Goal: Information Seeking & Learning: Learn about a topic

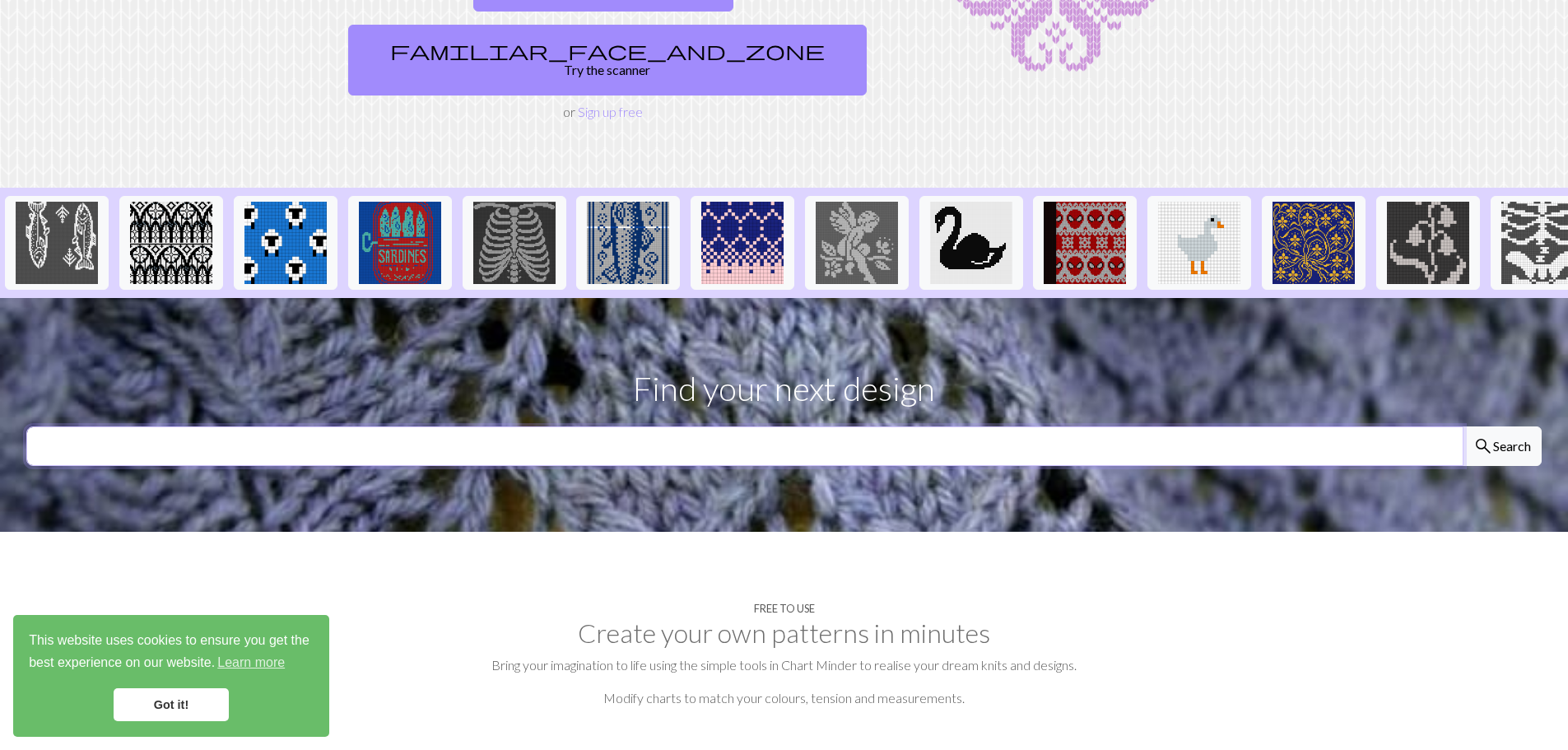
click at [741, 427] on input "text" at bounding box center [744, 446] width 1437 height 40
type input "colour change"
click at [1462, 427] on button "search Search" at bounding box center [1502, 446] width 79 height 40
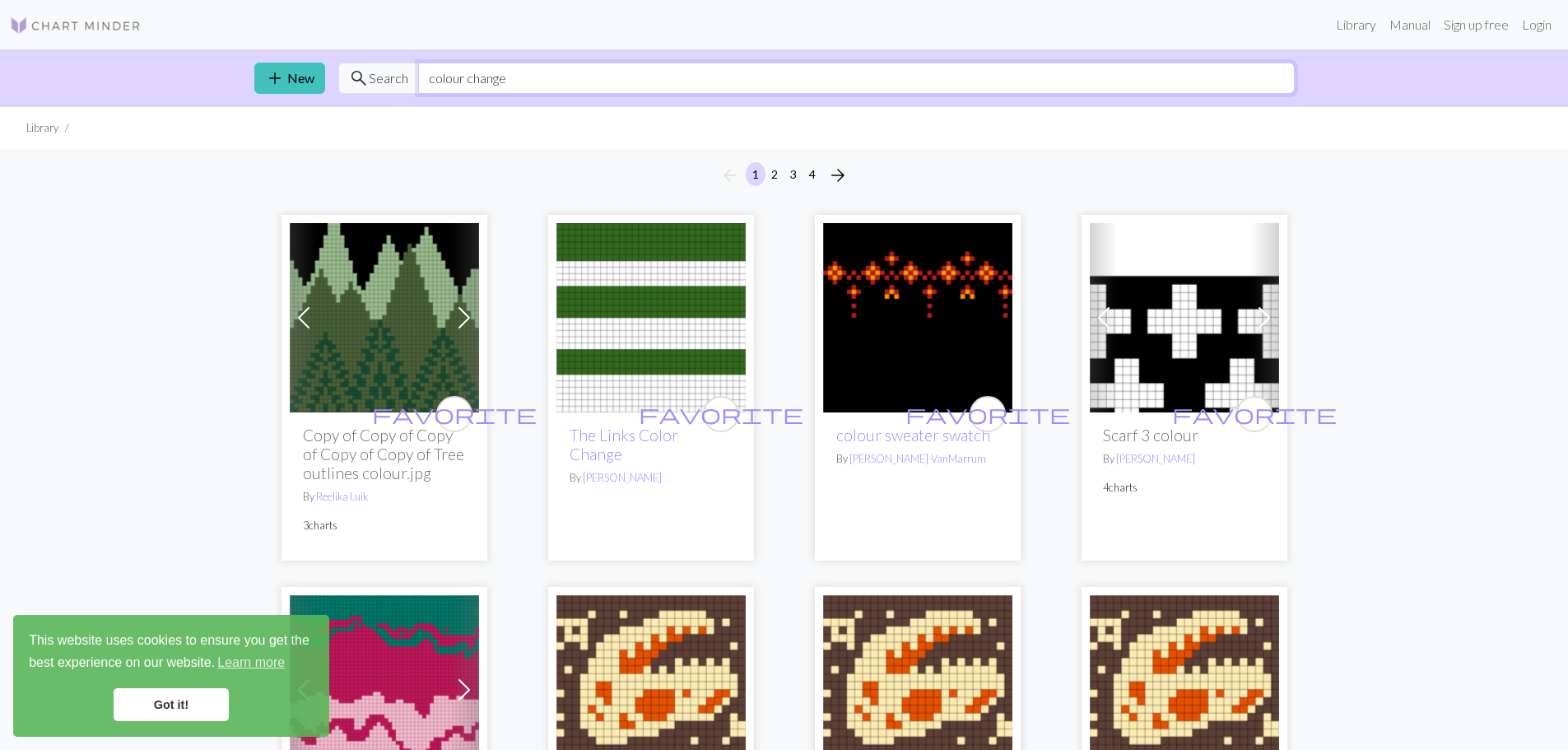
click at [433, 79] on input "colour change" at bounding box center [857, 78] width 876 height 31
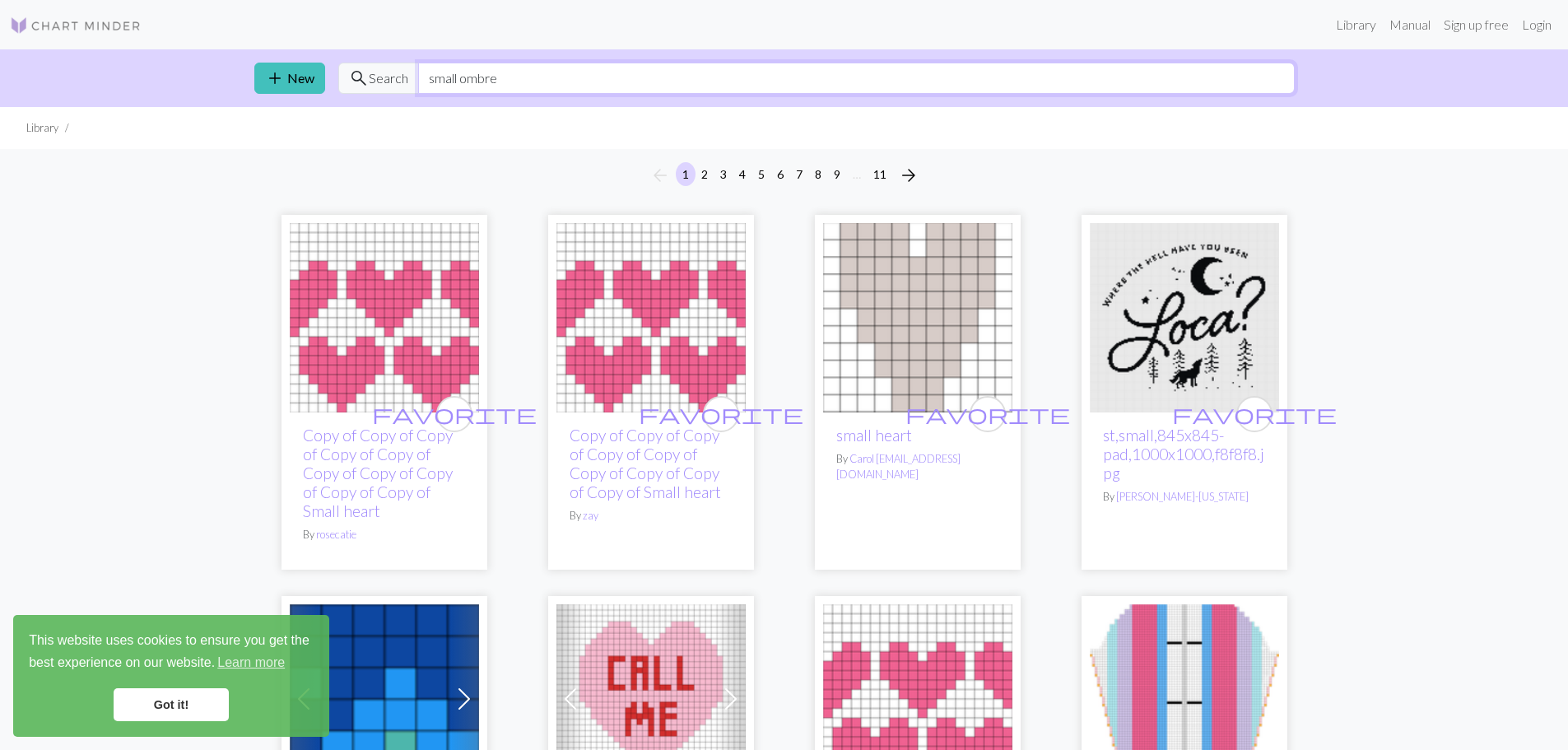
click at [507, 83] on input "small ombre" at bounding box center [857, 78] width 876 height 31
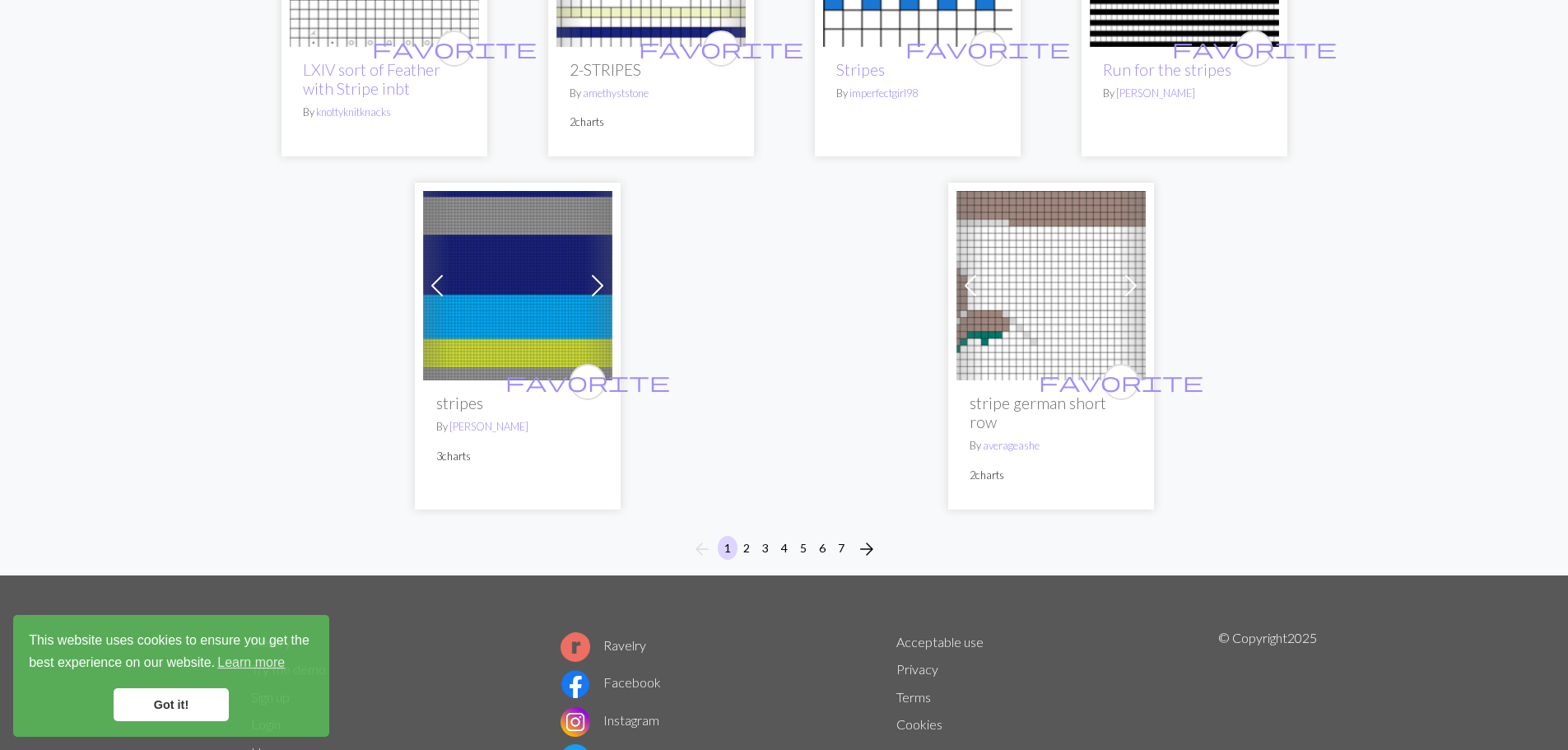
scroll to position [4114, 0]
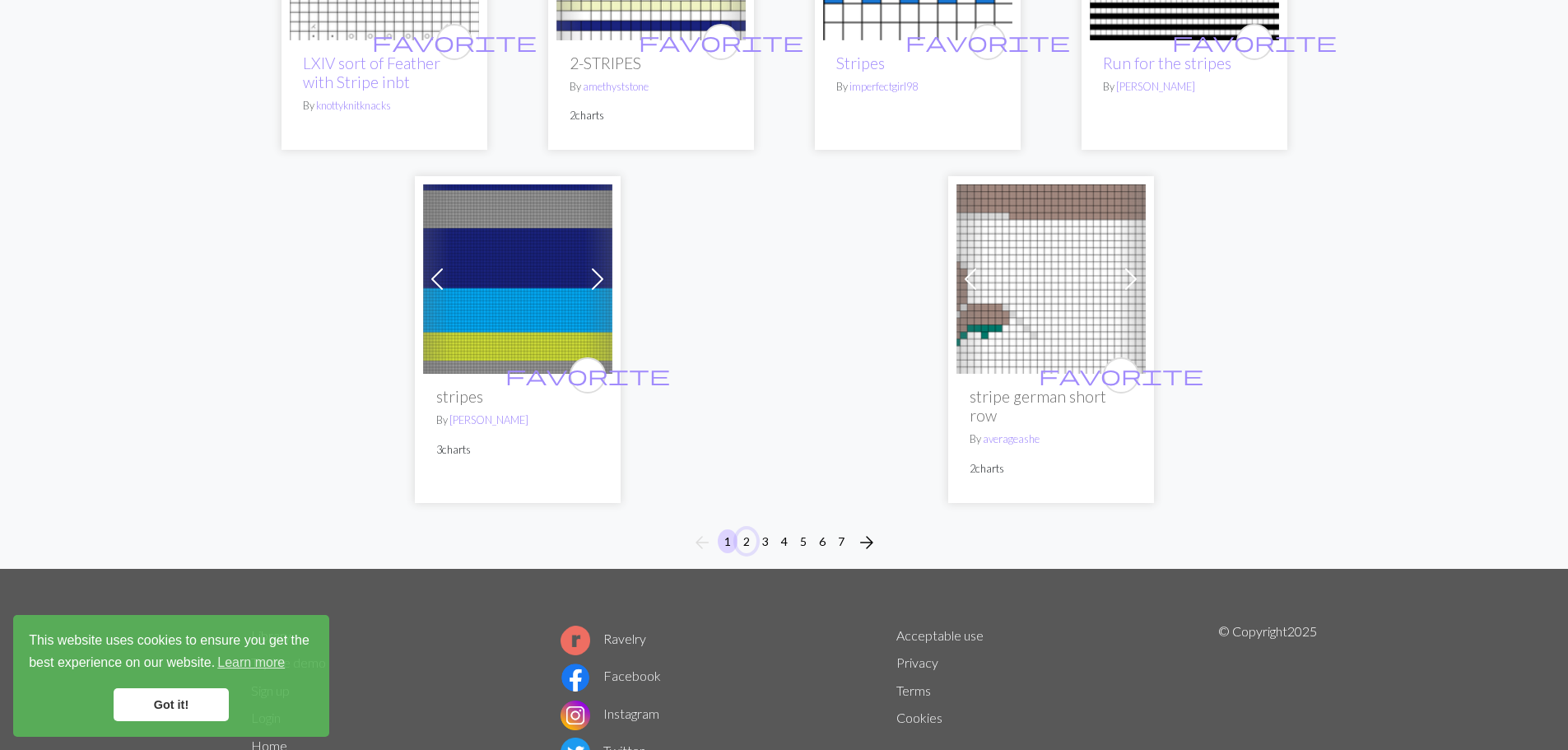
click at [748, 529] on button "2" at bounding box center [747, 540] width 20 height 24
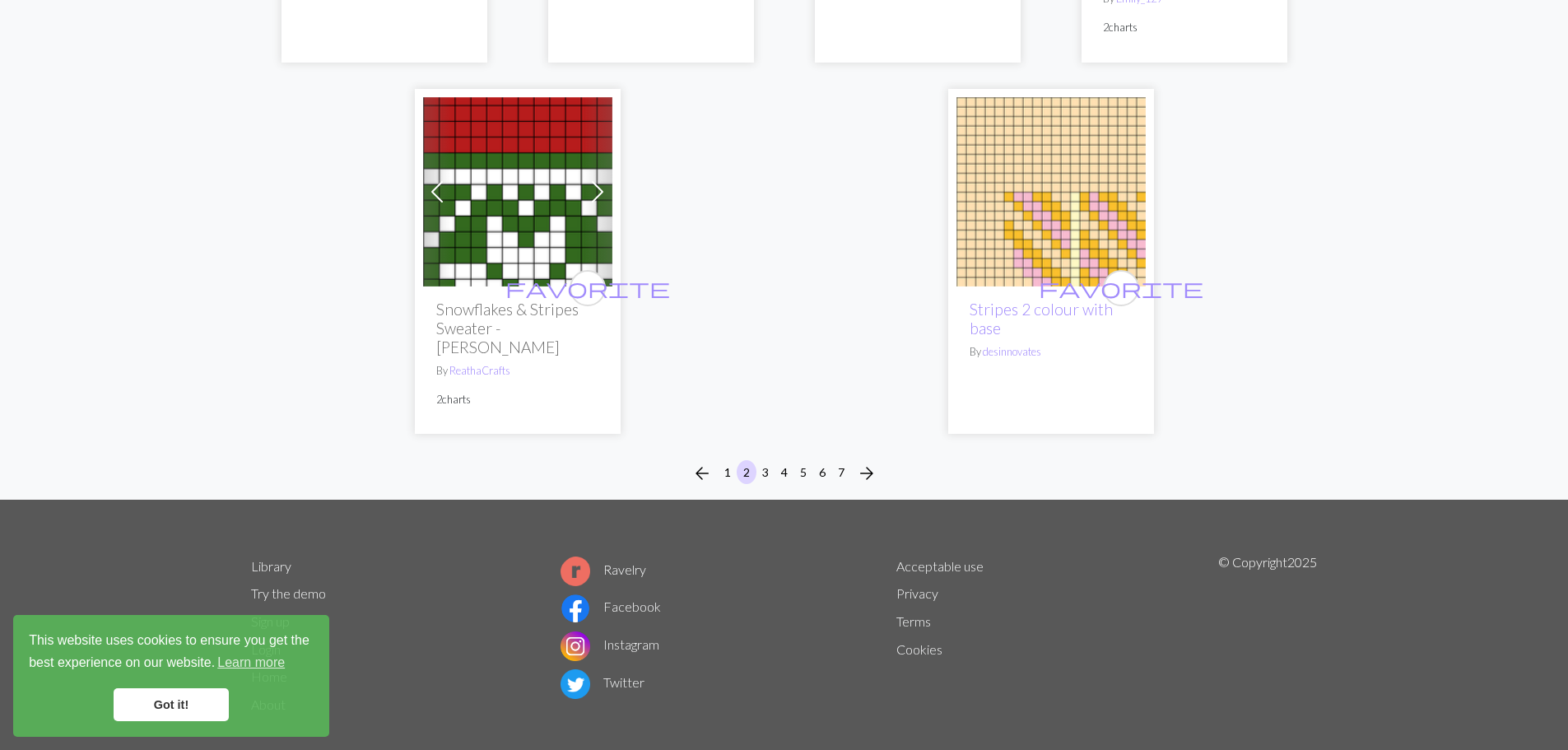
scroll to position [4567, 0]
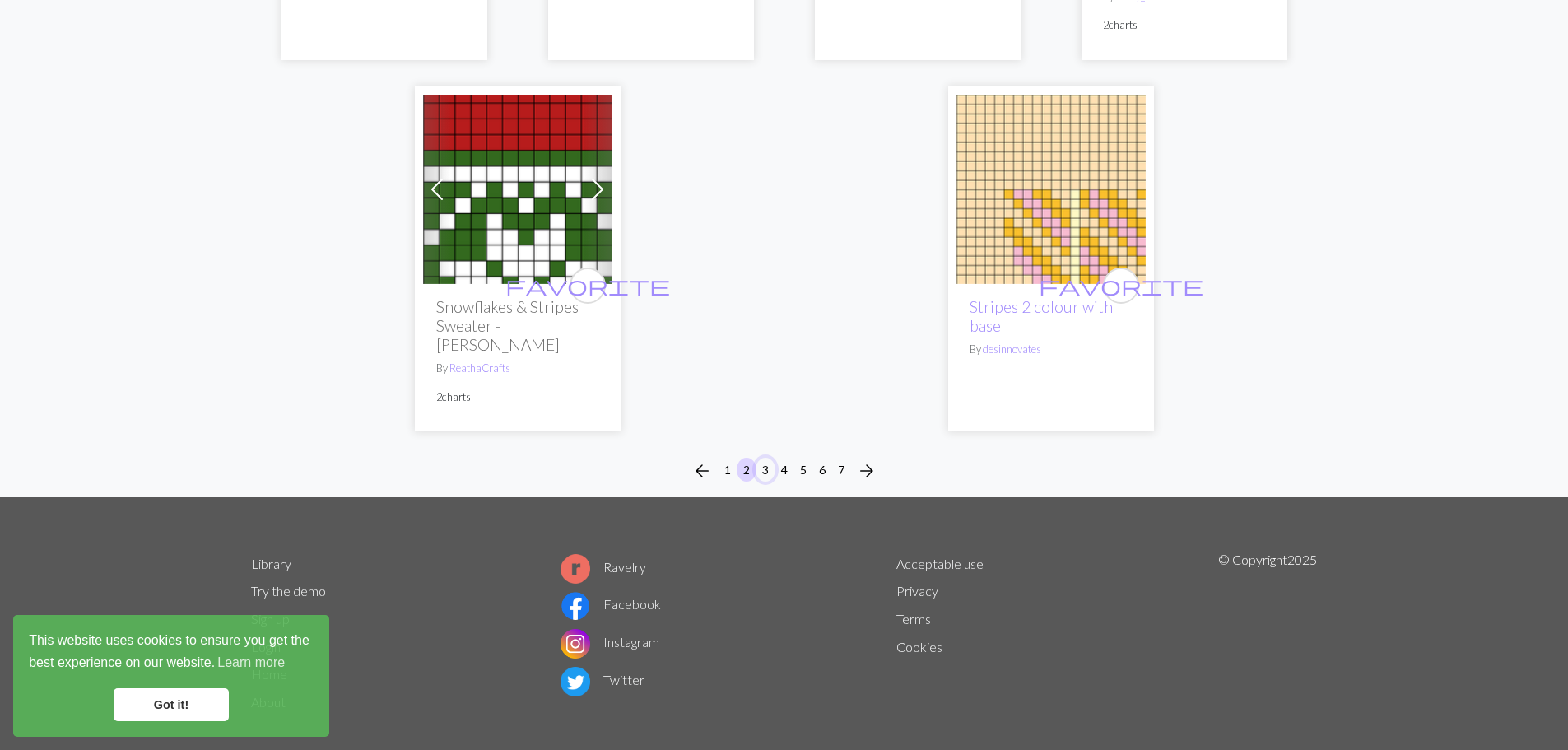
click at [763, 457] on button "3" at bounding box center [765, 469] width 20 height 24
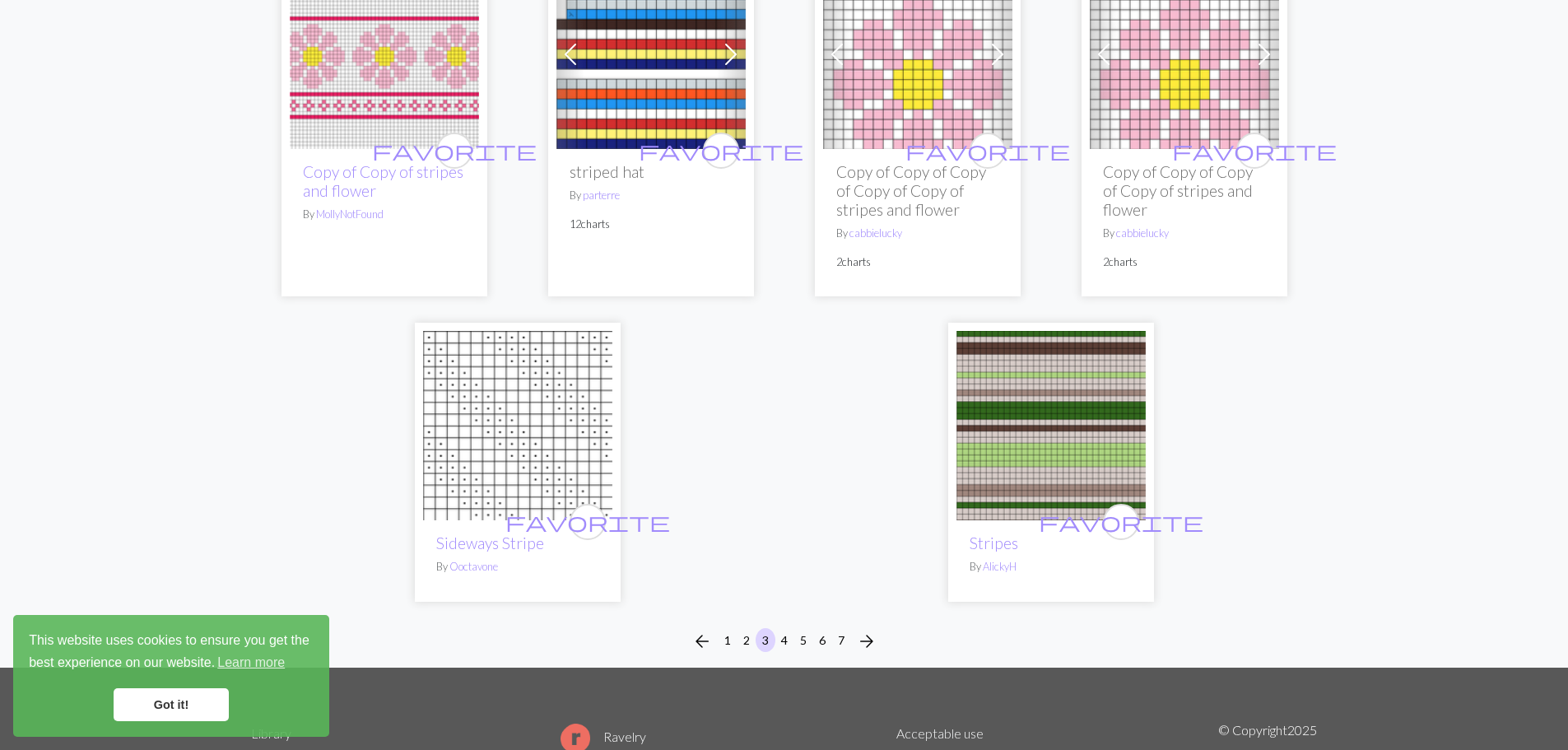
scroll to position [4039, 0]
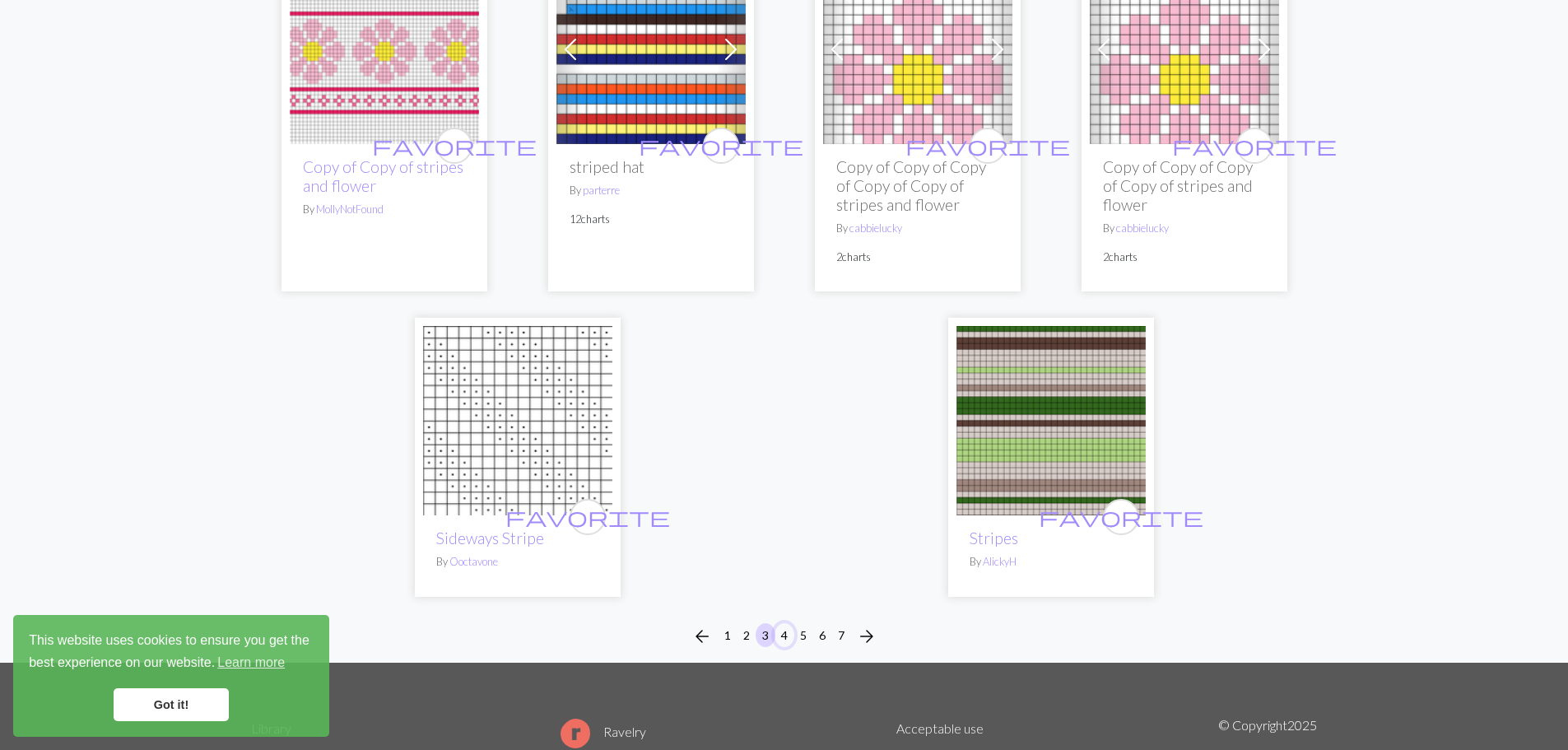
click at [785, 623] on button "4" at bounding box center [784, 634] width 20 height 24
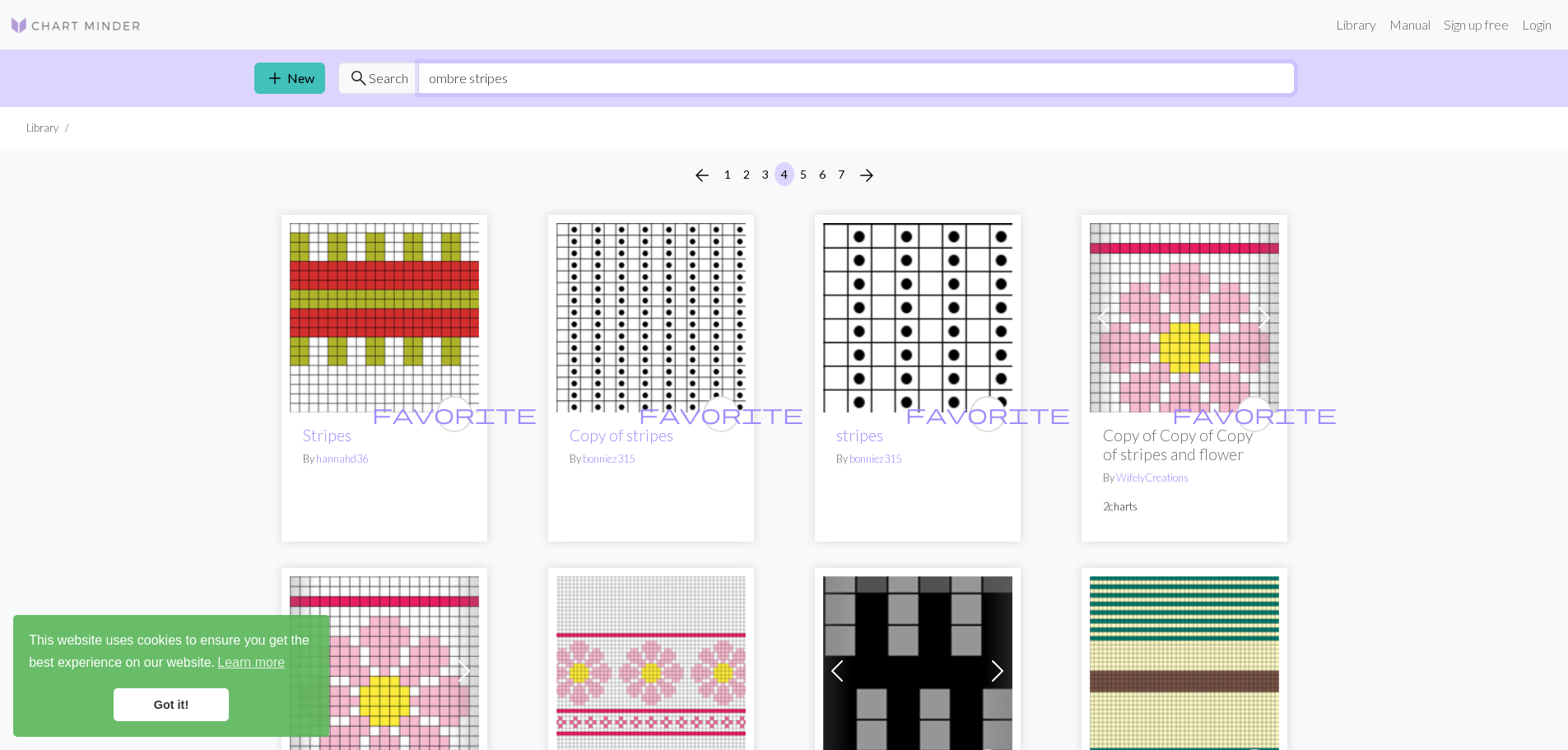
click at [470, 84] on input "ombre stripes" at bounding box center [857, 78] width 876 height 31
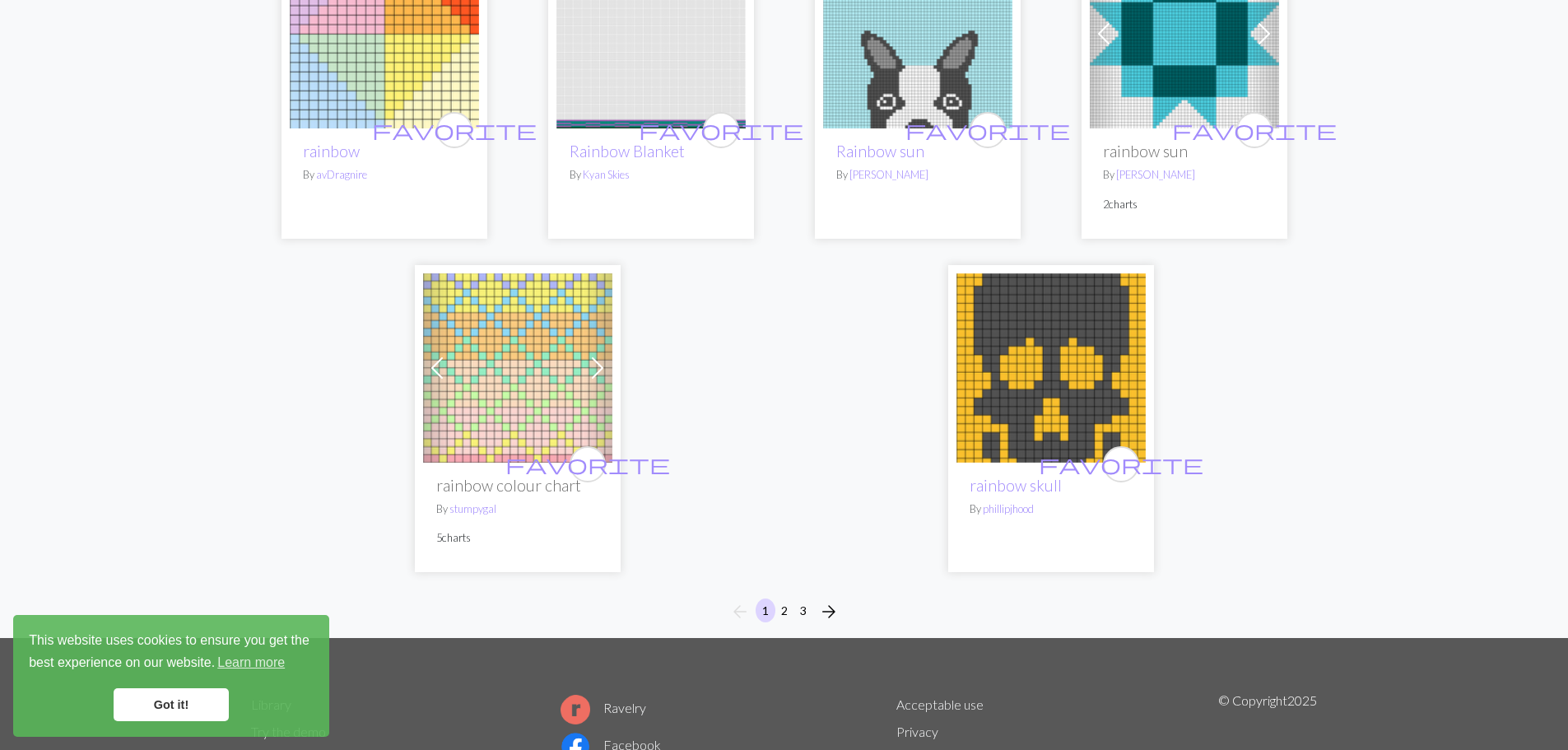
scroll to position [4114, 0]
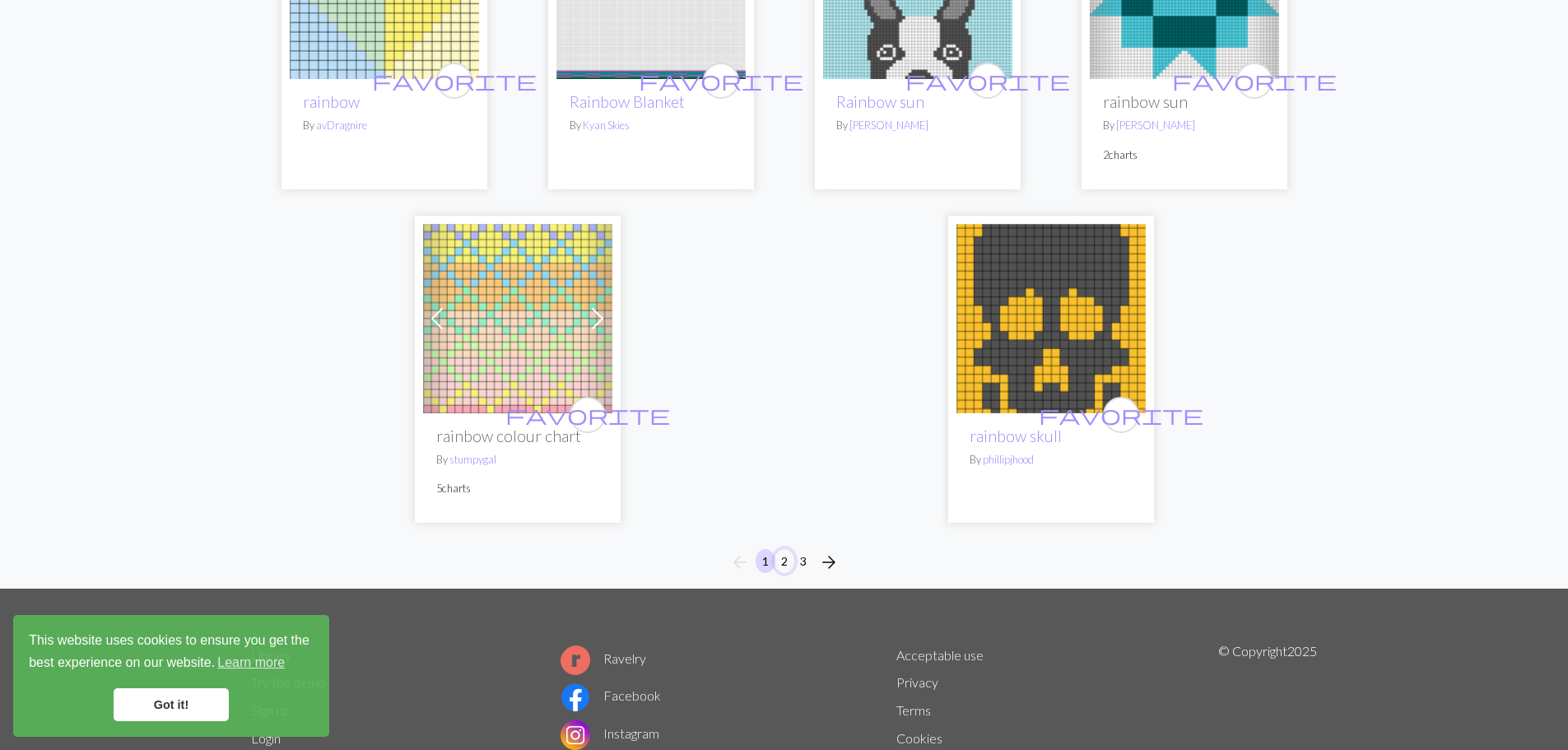
click at [789, 561] on button "2" at bounding box center [784, 560] width 20 height 24
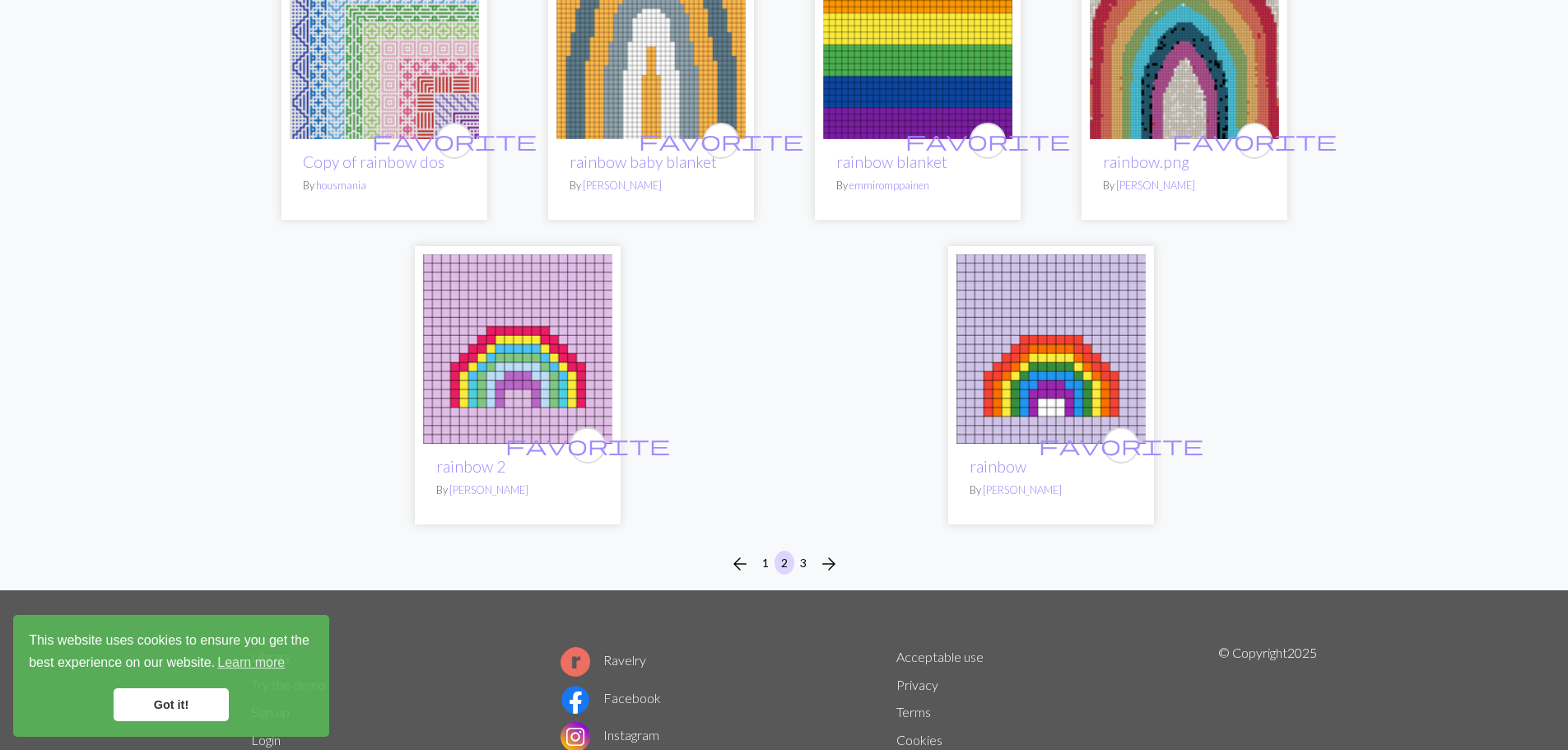
scroll to position [3950, 0]
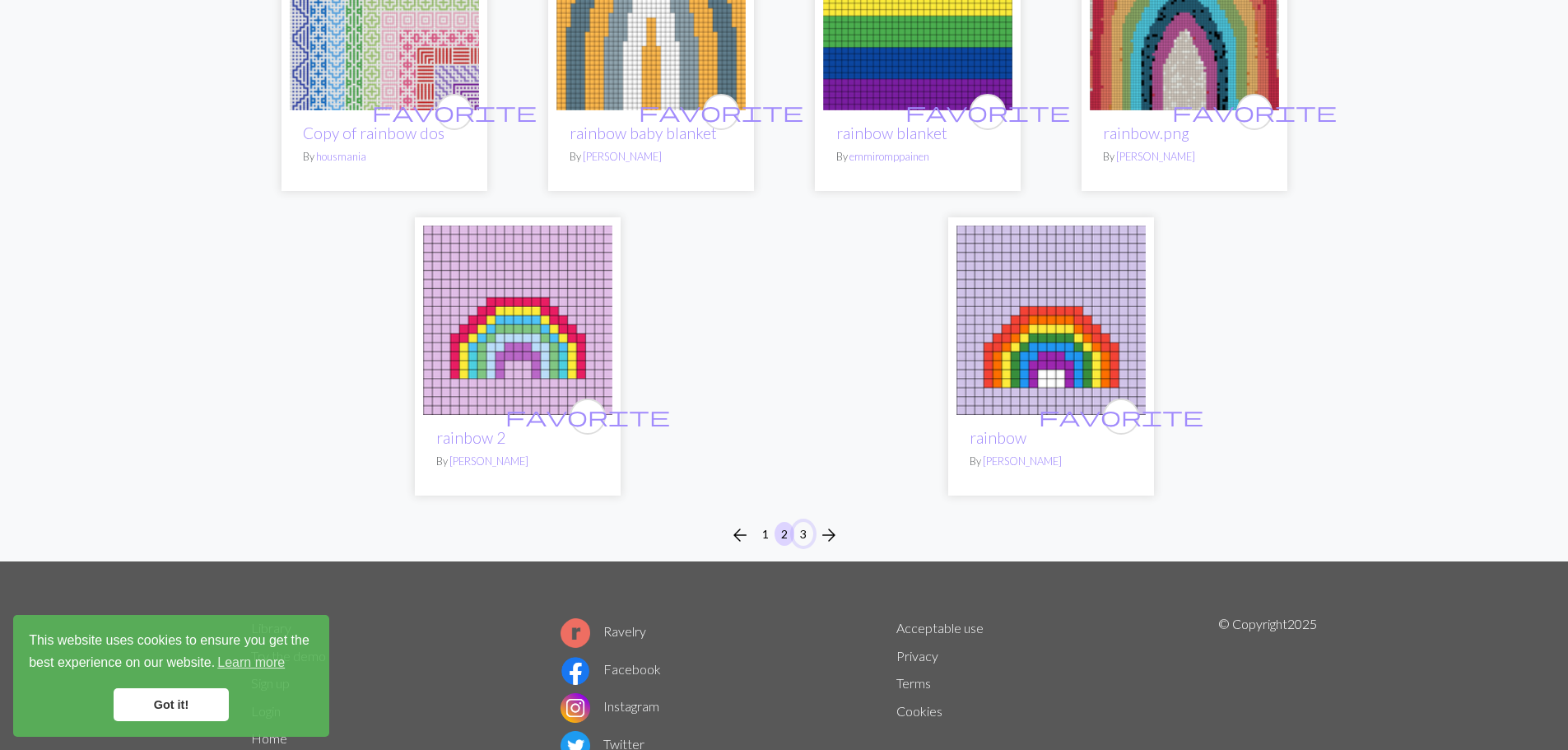
click at [805, 537] on button "3" at bounding box center [803, 533] width 20 height 24
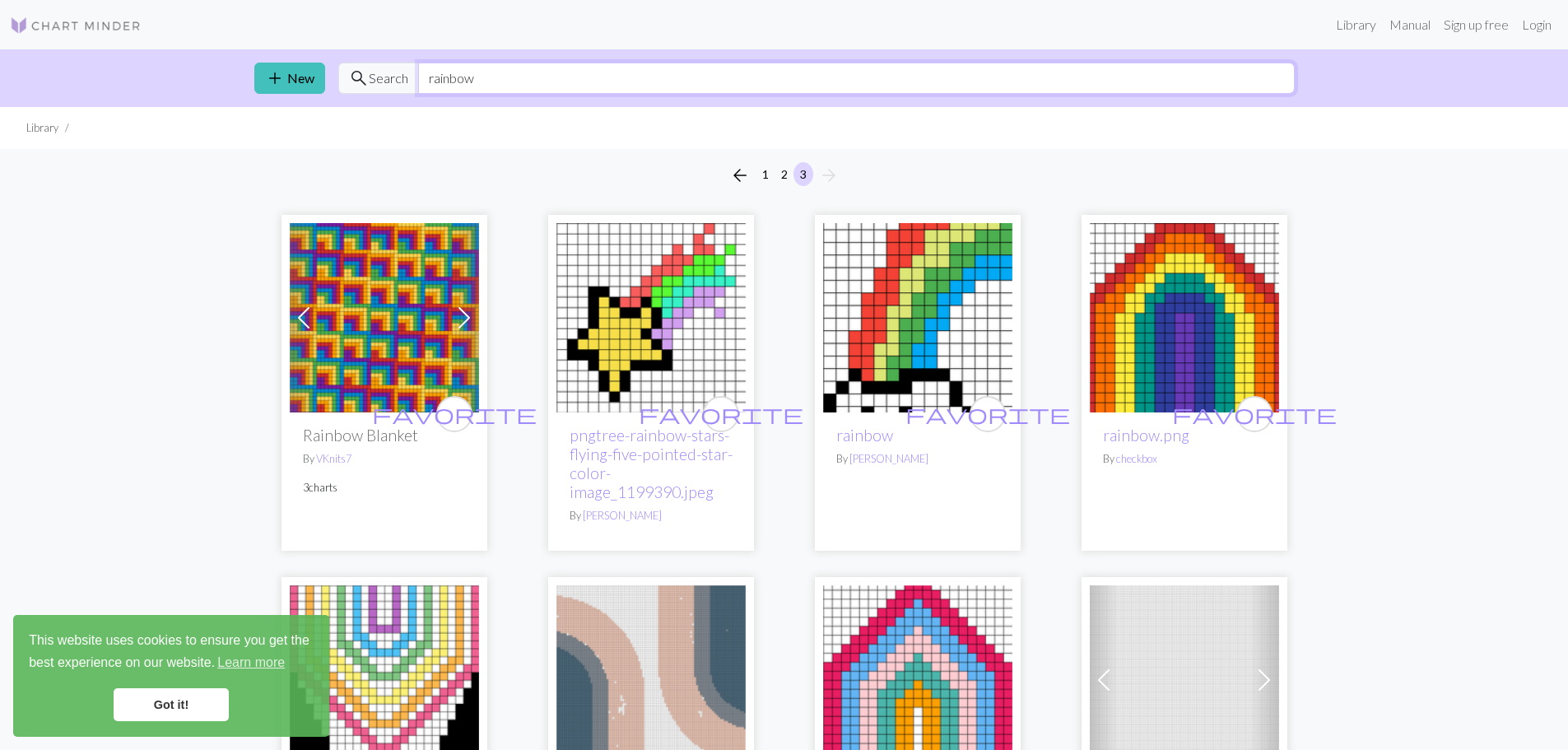
click at [513, 78] on input "rainbow" at bounding box center [857, 78] width 876 height 31
type input "rainbow stripe"
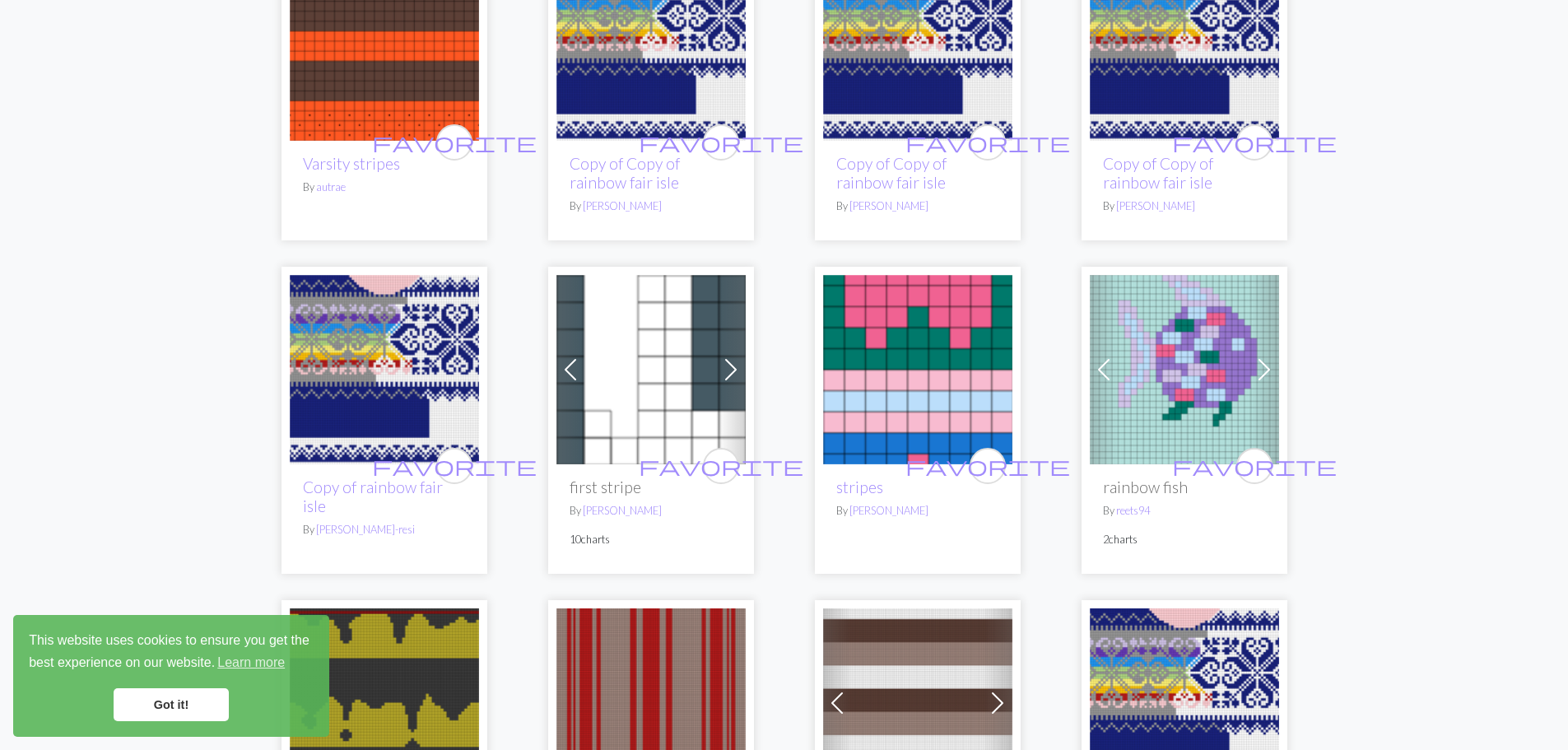
scroll to position [3374, 0]
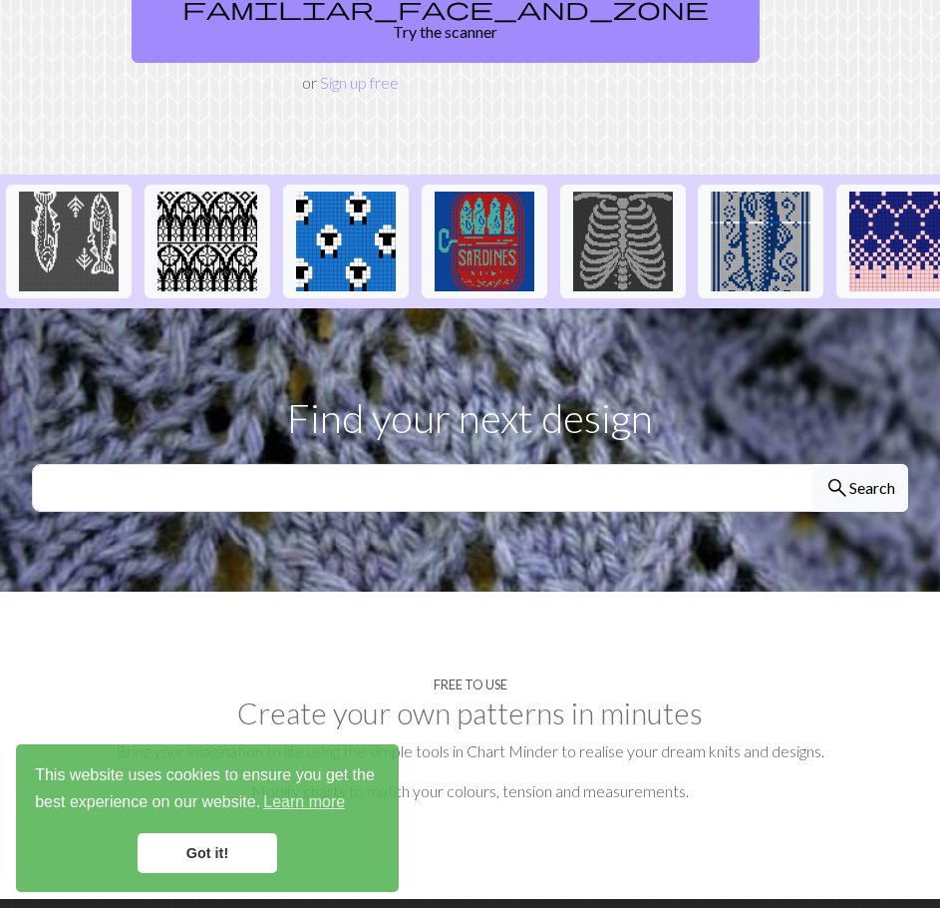
scroll to position [399, 0]
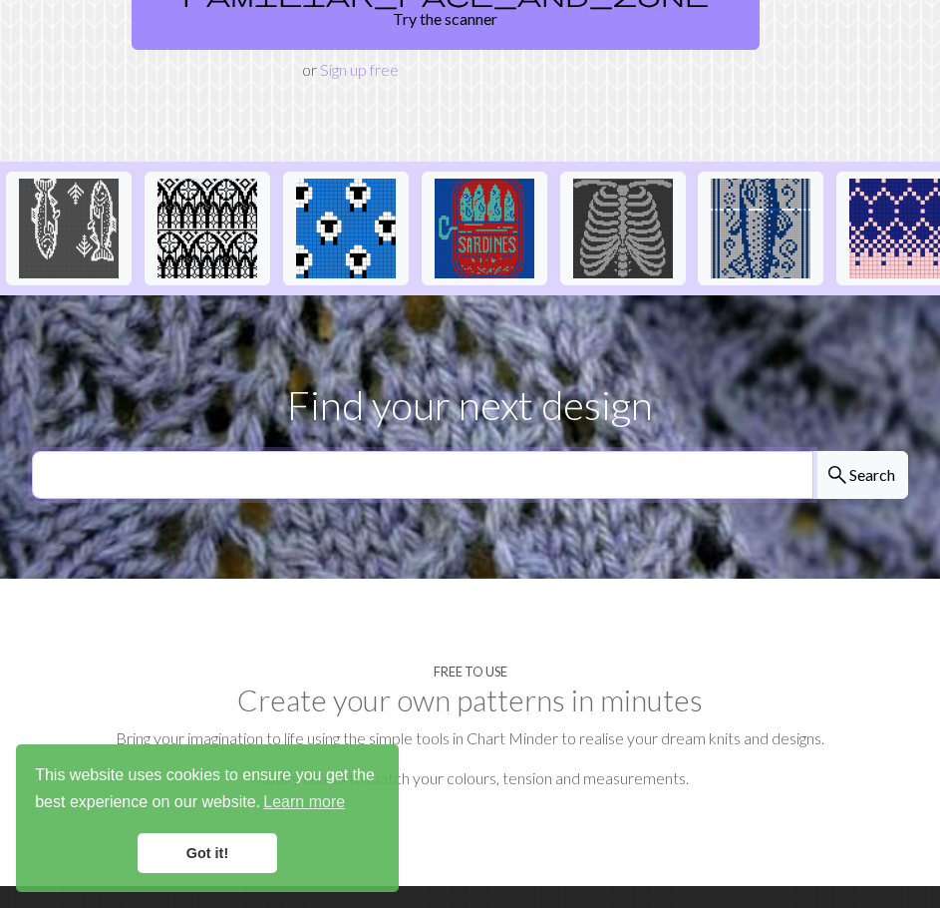
click at [662, 471] on input "text" at bounding box center [423, 475] width 782 height 48
type input "rainbow"
click at [813, 451] on button "search Search" at bounding box center [861, 475] width 96 height 48
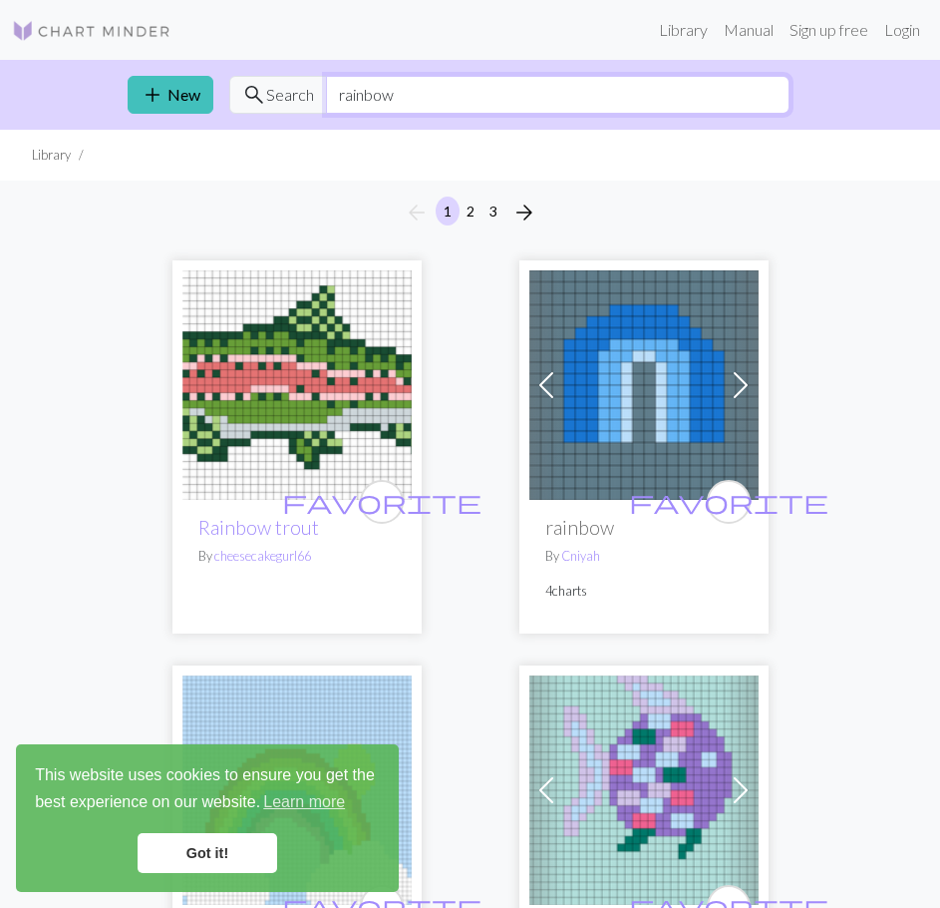
click at [384, 102] on input "rainbow" at bounding box center [558, 95] width 464 height 38
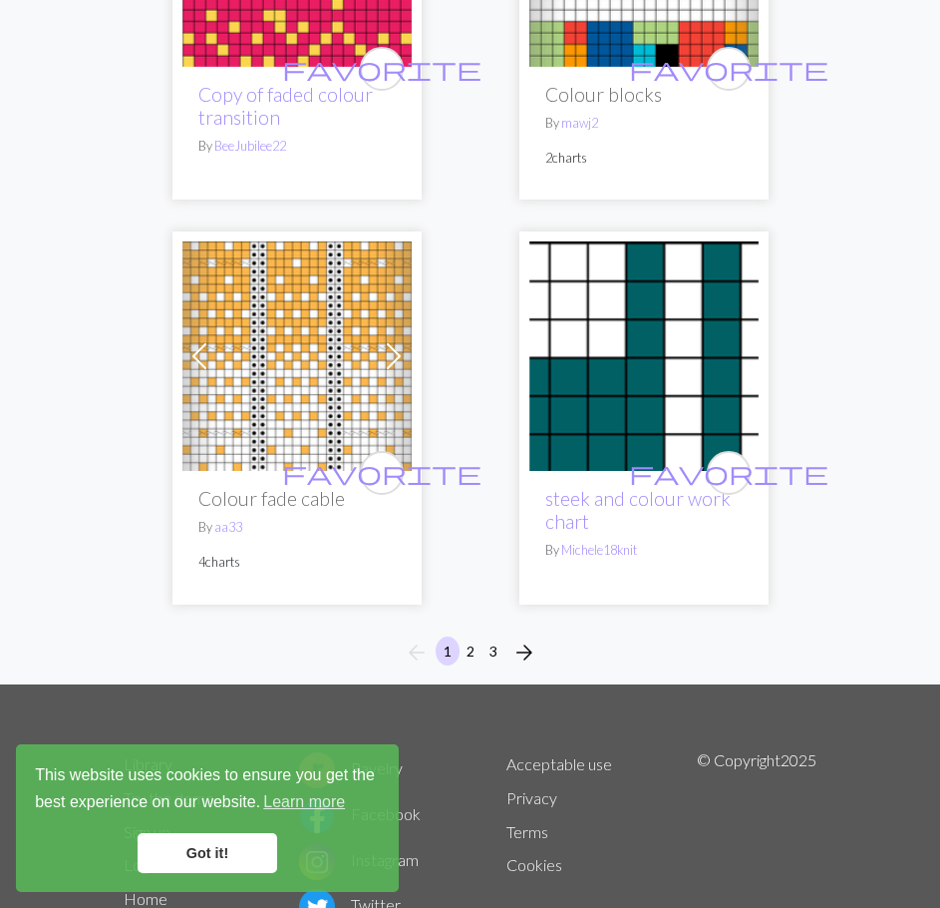
scroll to position [10152, 0]
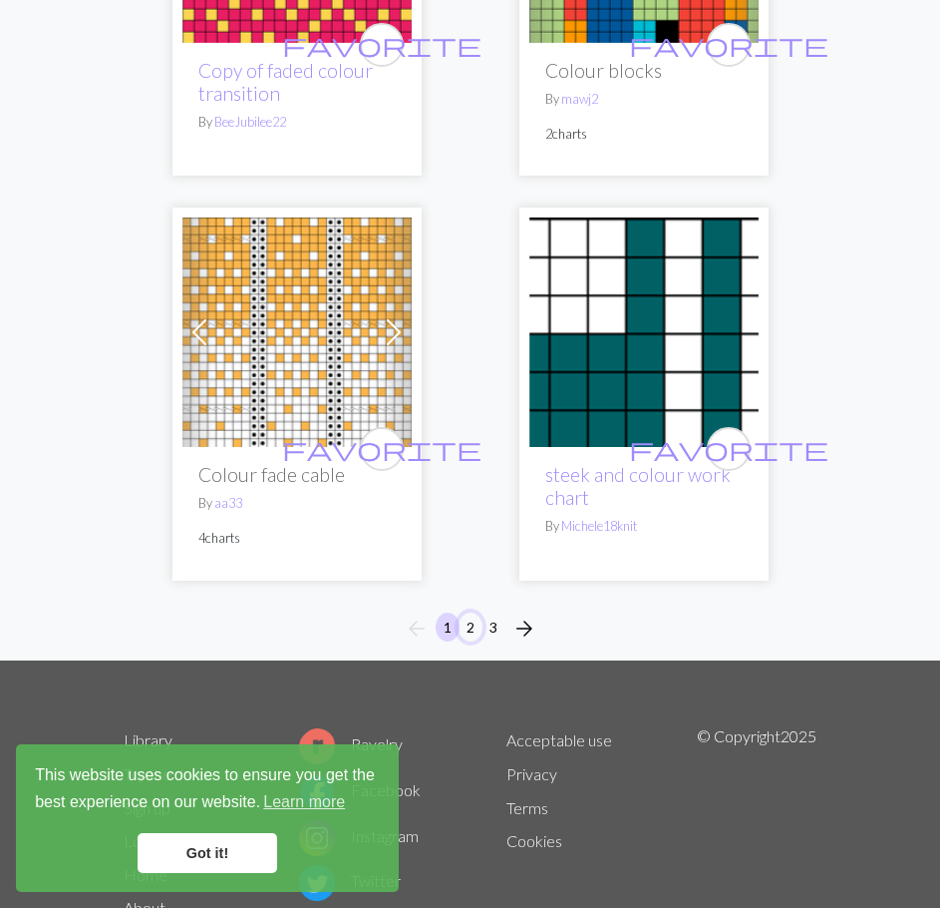
click at [479, 612] on button "2" at bounding box center [471, 626] width 24 height 29
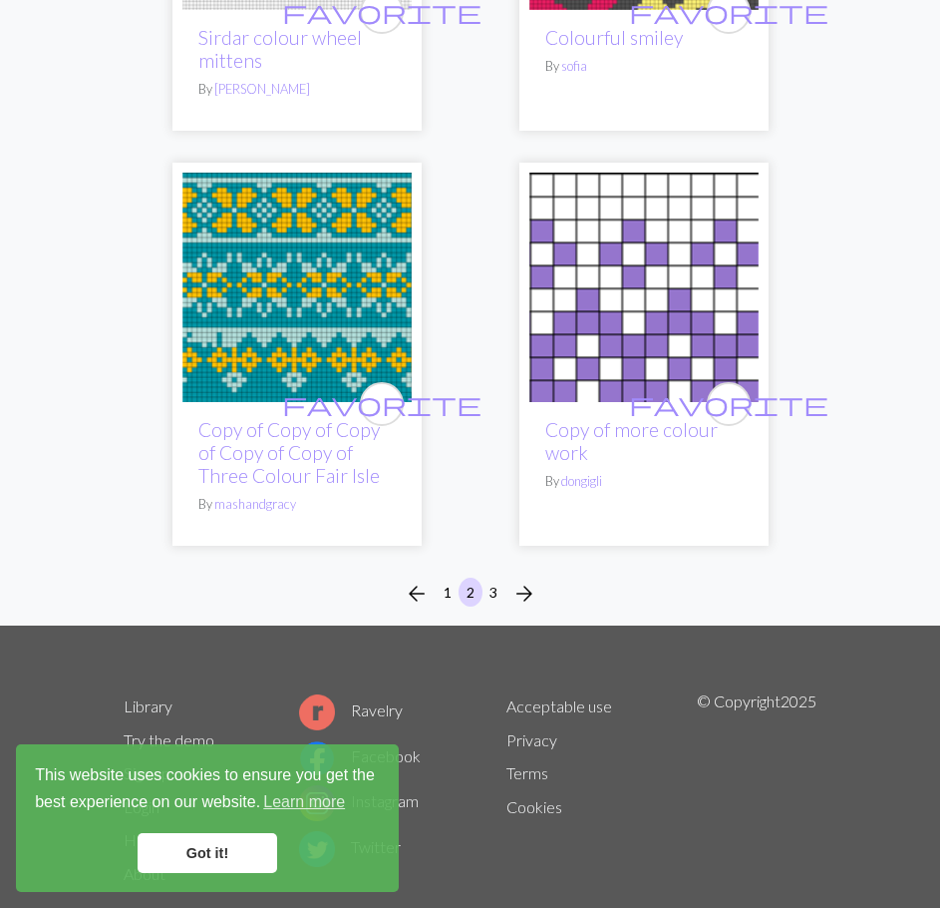
scroll to position [9839, 0]
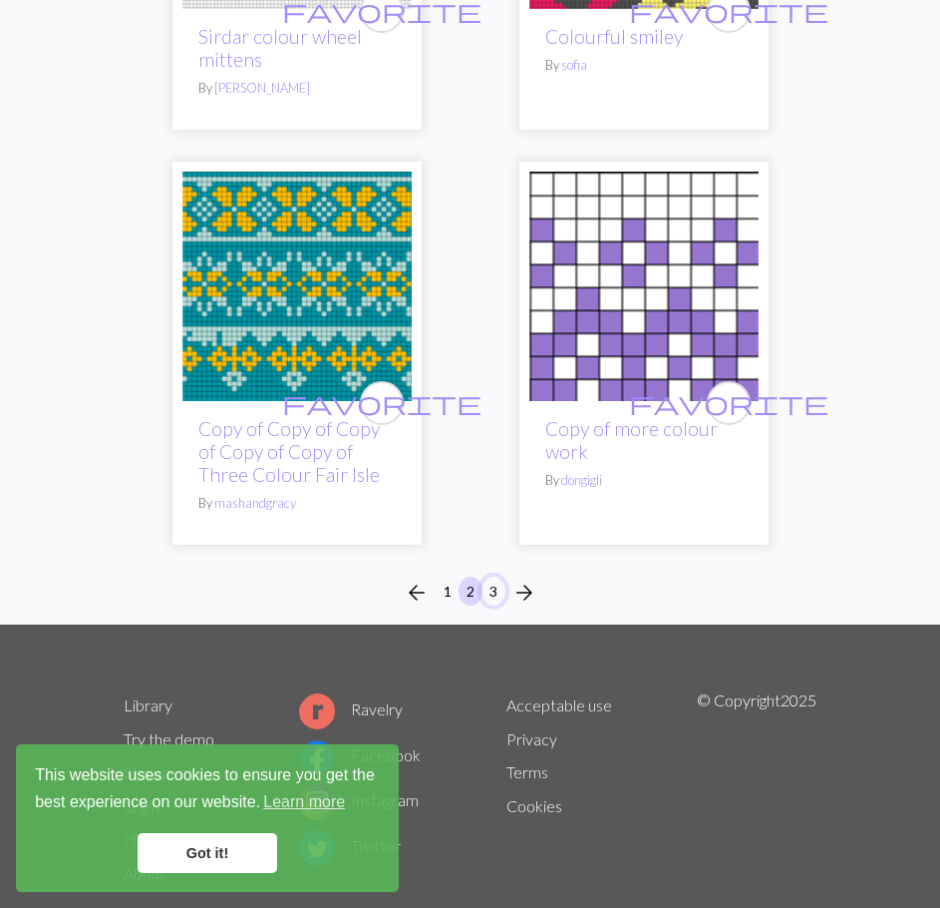
click at [493, 576] on button "3" at bounding box center [494, 590] width 24 height 29
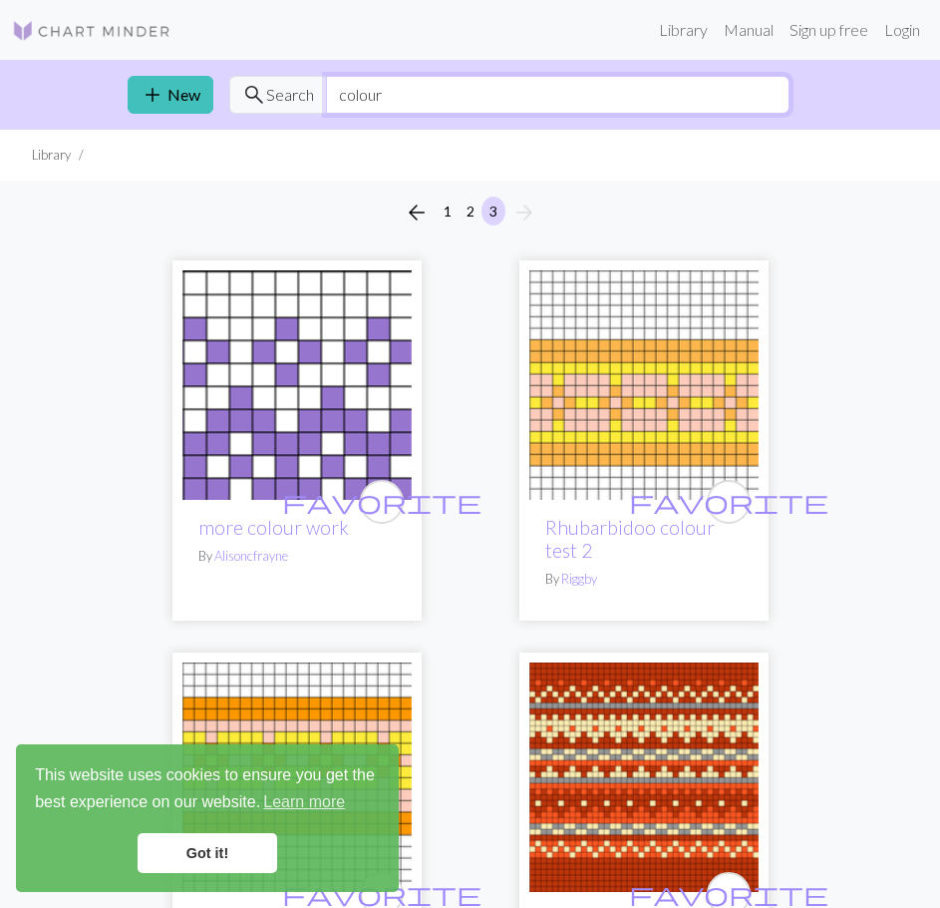
click at [448, 108] on input "colour" at bounding box center [558, 95] width 464 height 38
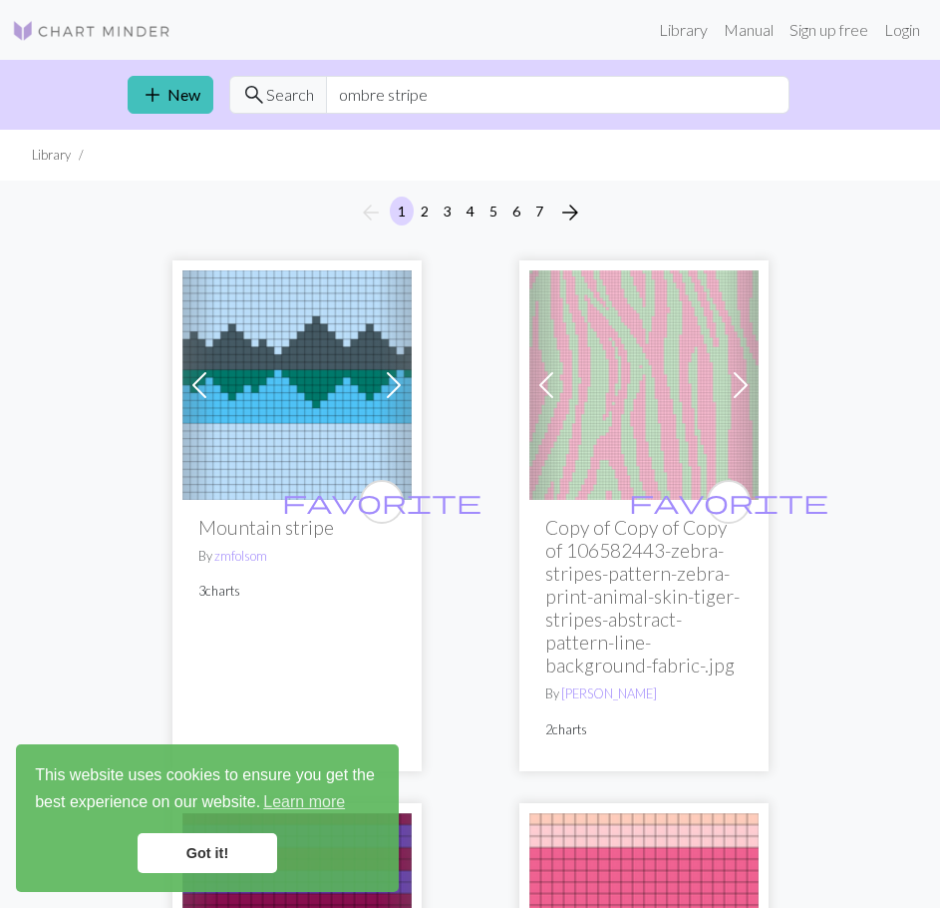
drag, startPoint x: 428, startPoint y: 568, endPoint x: 434, endPoint y: 583, distance: 16.1
drag, startPoint x: 434, startPoint y: 583, endPoint x: 113, endPoint y: 518, distance: 327.8
click at [614, 99] on input "ombre stripe" at bounding box center [558, 95] width 464 height 38
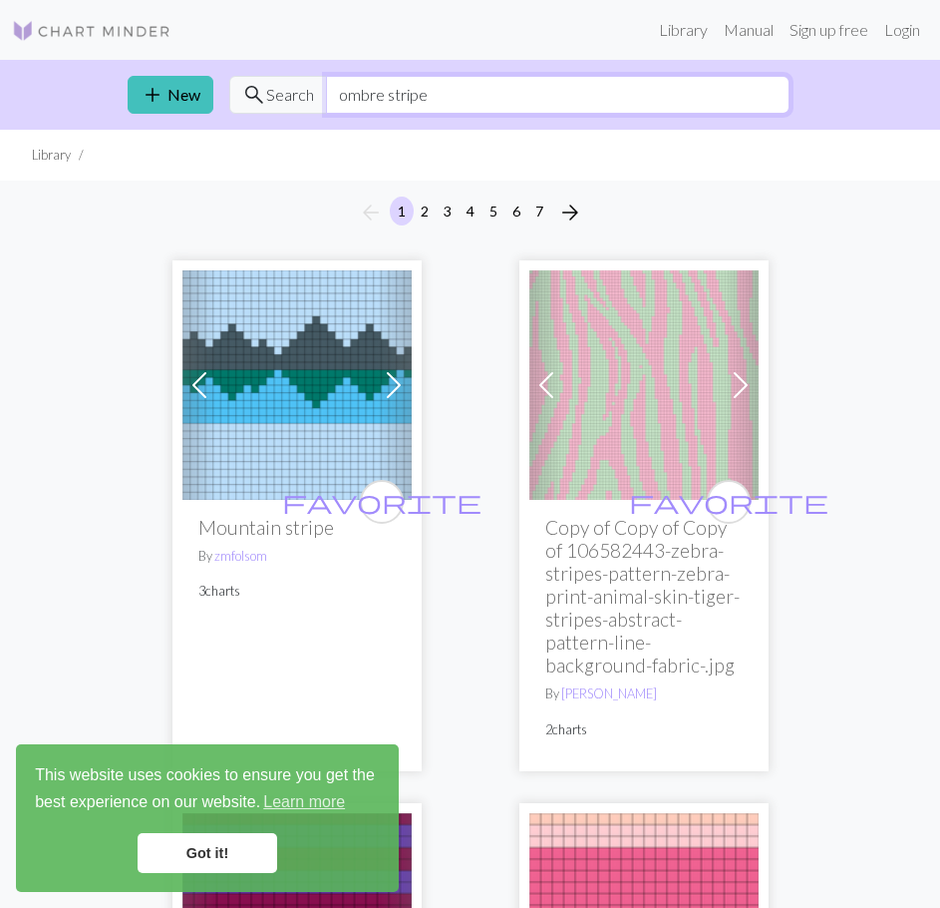
click at [614, 99] on input "ombre stripe" at bounding box center [558, 95] width 464 height 38
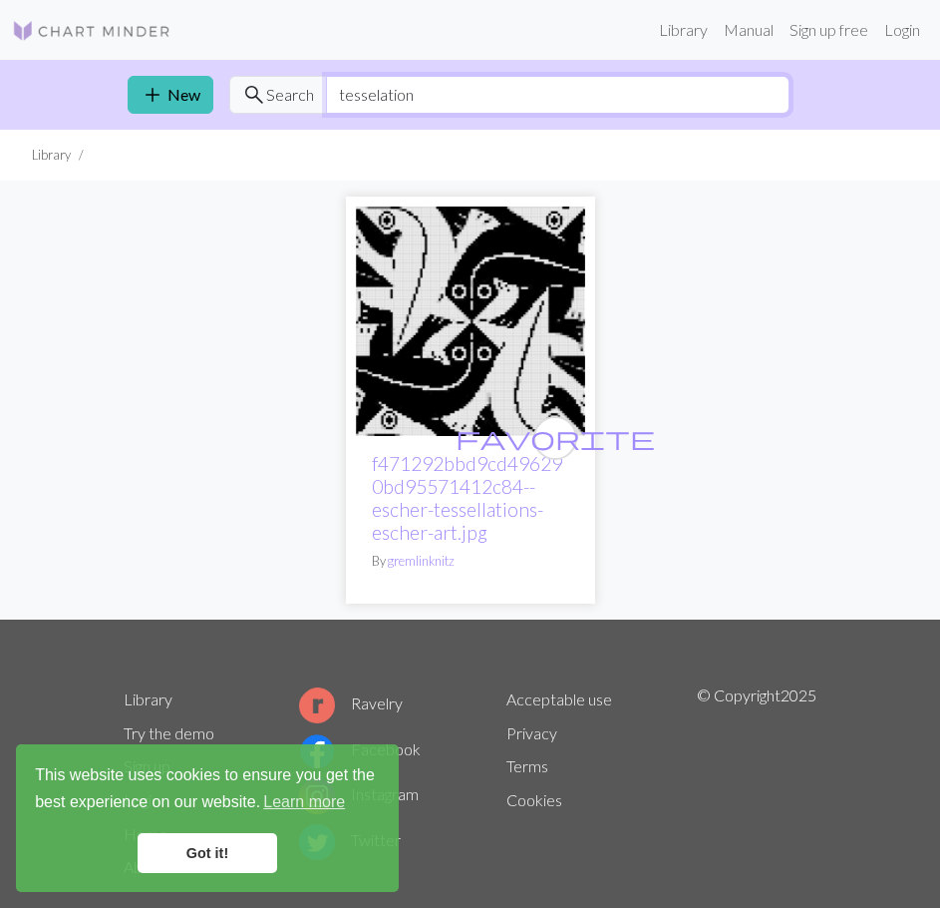
click at [376, 92] on input "tesselation" at bounding box center [558, 95] width 464 height 38
click at [456, 93] on input "tessellation" at bounding box center [558, 95] width 464 height 38
drag, startPoint x: 426, startPoint y: 104, endPoint x: 399, endPoint y: 104, distance: 26.9
click at [399, 104] on input "tessellation" at bounding box center [558, 95] width 464 height 38
type input "tessellated"
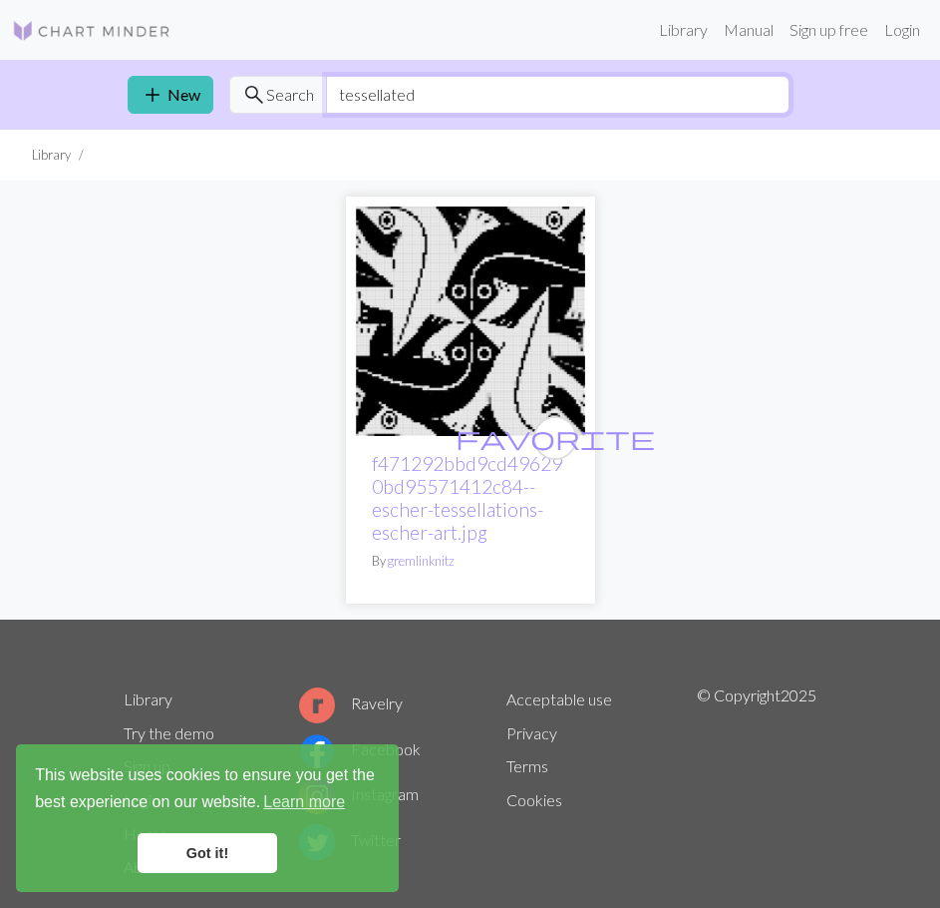
click at [385, 91] on input "tessellated" at bounding box center [558, 95] width 464 height 38
